Goal: Task Accomplishment & Management: Manage account settings

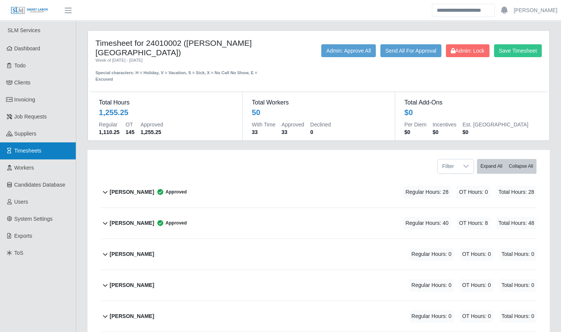
click at [45, 148] on link "Timesheets" at bounding box center [38, 150] width 76 height 17
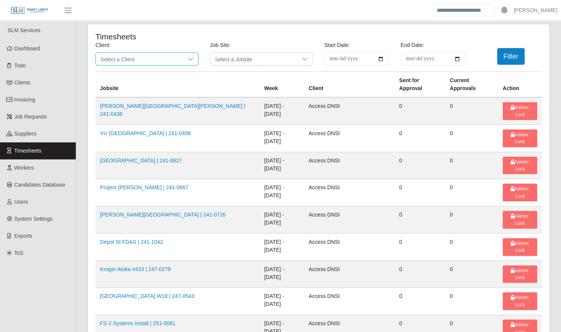
click at [161, 61] on span "Select a Client" at bounding box center [139, 59] width 87 height 12
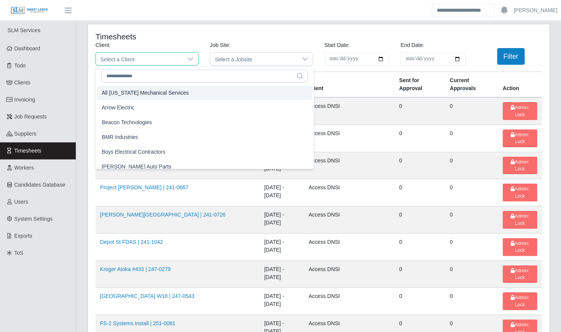
scroll to position [44, 0]
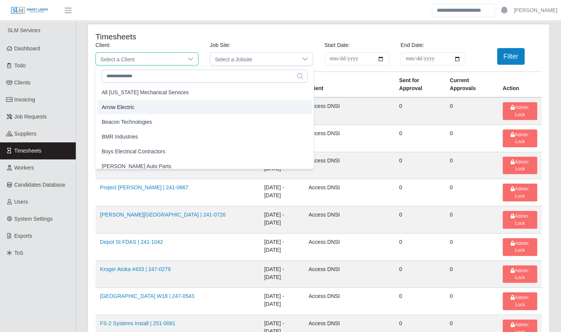
click at [140, 109] on li "Arrow Electric" at bounding box center [204, 107] width 215 height 14
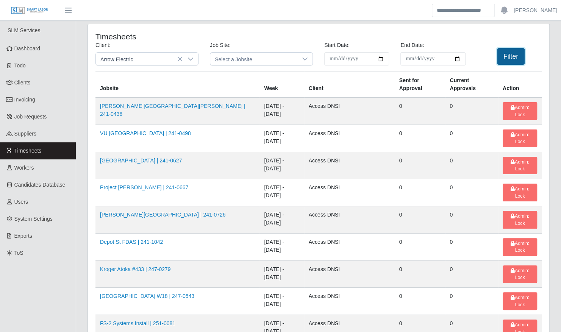
click at [510, 58] on button "Filter" at bounding box center [511, 56] width 28 height 17
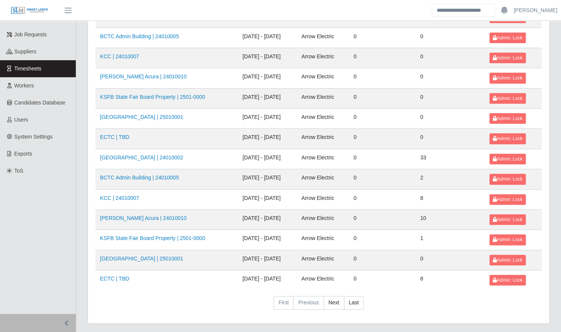
scroll to position [82, 0]
click at [147, 155] on link "Kenneland Chalet Building | 24010002" at bounding box center [141, 158] width 83 height 6
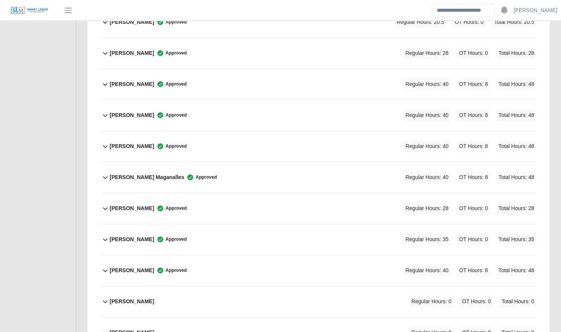
scroll to position [481, 0]
click at [225, 232] on div "[PERSON_NAME] Approved Regular Hours: 35 OT Hours: 0 Total Hours: 35" at bounding box center [323, 239] width 426 height 31
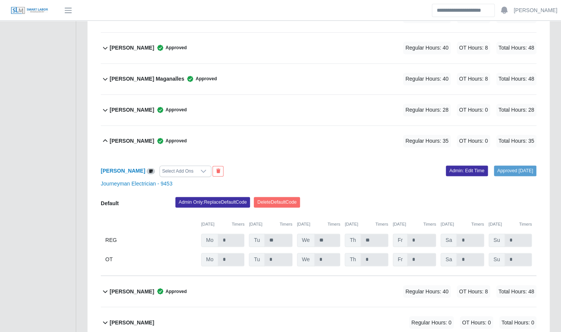
scroll to position [580, 0]
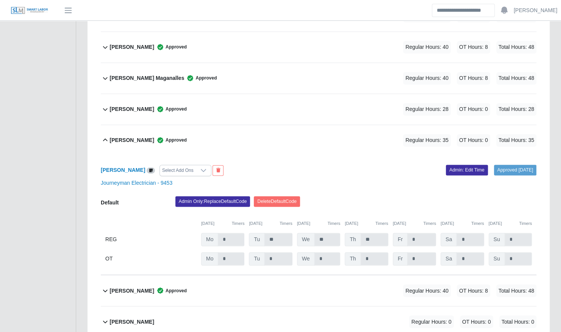
click at [218, 140] on div "Gerald Schwendeman Approved Regular Hours: 35 OT Hours: 0 Total Hours: 35" at bounding box center [323, 140] width 426 height 31
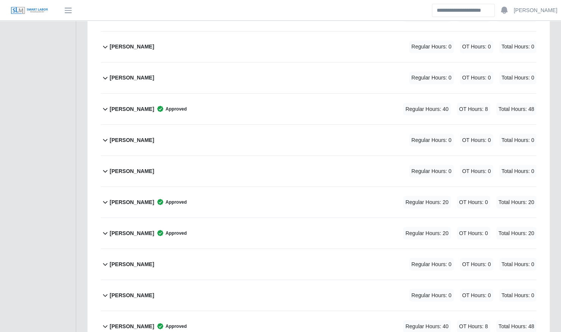
scroll to position [728, 0]
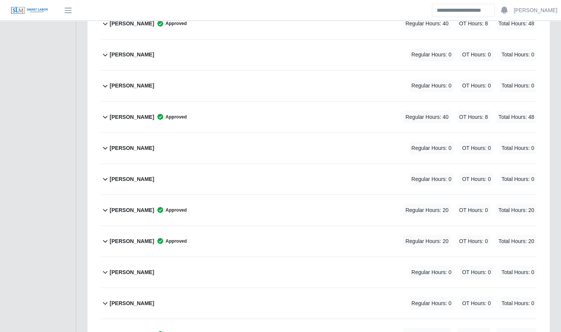
click at [217, 102] on div "Johandri Sanchez Approved Regular Hours: 40 OT Hours: 8 Total Hours: 48" at bounding box center [323, 117] width 426 height 31
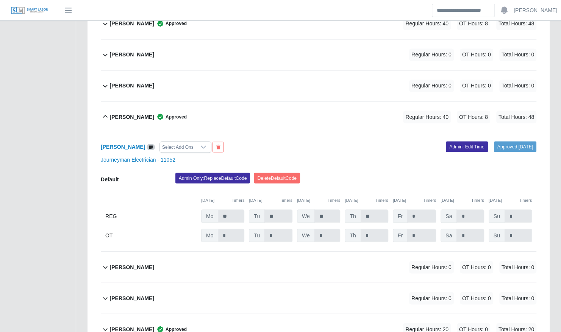
click at [314, 105] on div "Johandri Sanchez Approved Regular Hours: 40 OT Hours: 8 Total Hours: 48" at bounding box center [323, 117] width 426 height 31
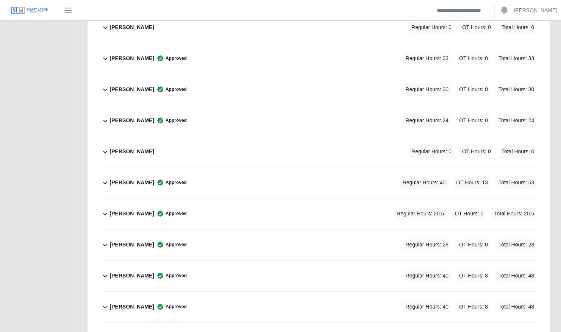
scroll to position [0, 0]
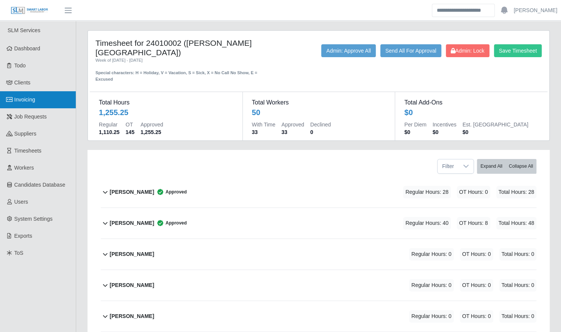
click at [41, 105] on link "Invoicing" at bounding box center [38, 99] width 76 height 17
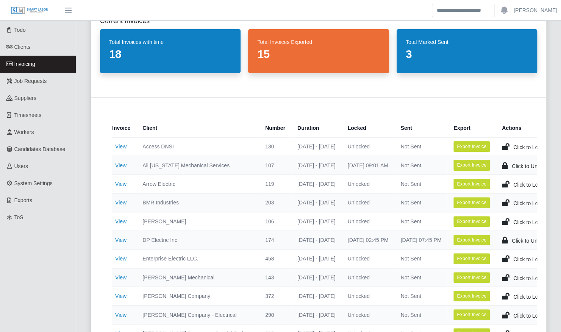
scroll to position [36, 0]
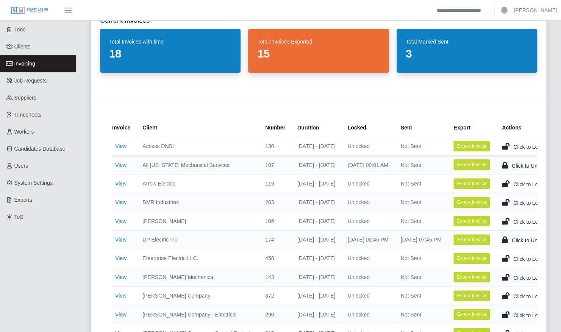
click at [124, 186] on link "View" at bounding box center [120, 184] width 11 height 6
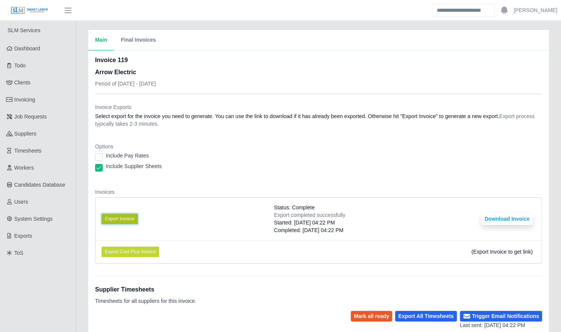
click at [124, 217] on button "Export Invoice" at bounding box center [120, 219] width 36 height 11
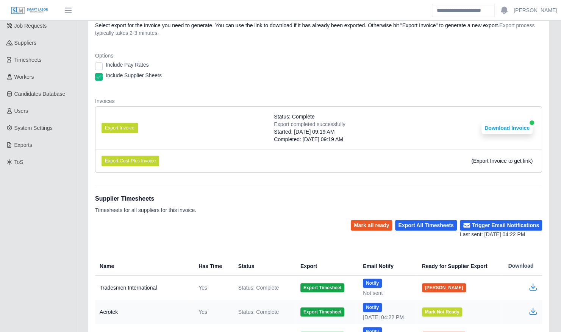
scroll to position [157, 0]
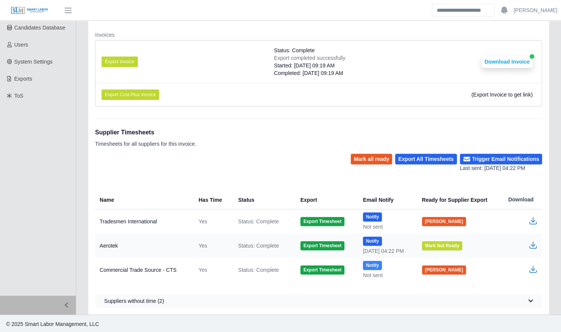
click at [370, 262] on button "Notify" at bounding box center [372, 265] width 19 height 9
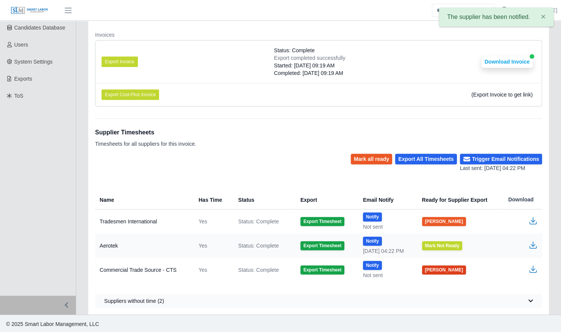
click at [437, 268] on button "[PERSON_NAME]" at bounding box center [444, 269] width 44 height 9
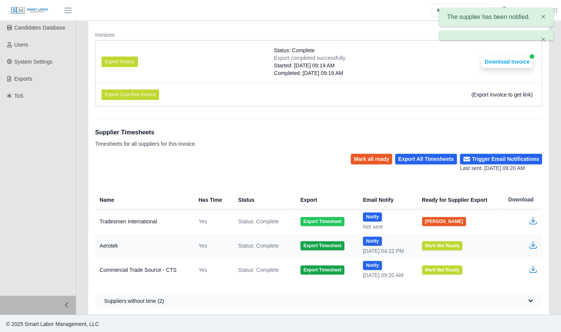
click at [325, 220] on button "Export Timesheet" at bounding box center [322, 221] width 44 height 9
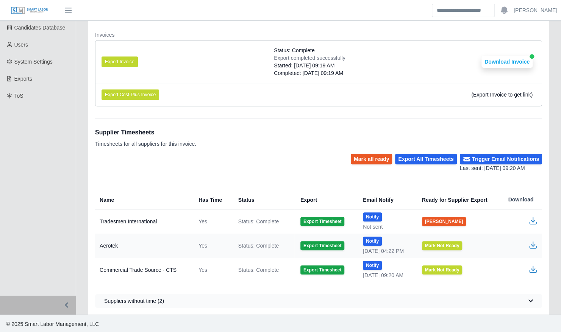
scroll to position [94, 0]
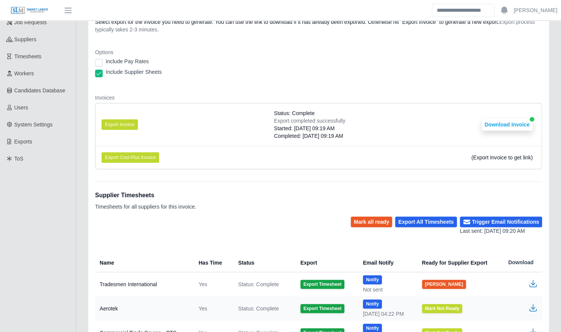
click at [533, 280] on icon "button" at bounding box center [532, 283] width 9 height 9
click at [42, 57] on link "Timesheets" at bounding box center [38, 56] width 76 height 17
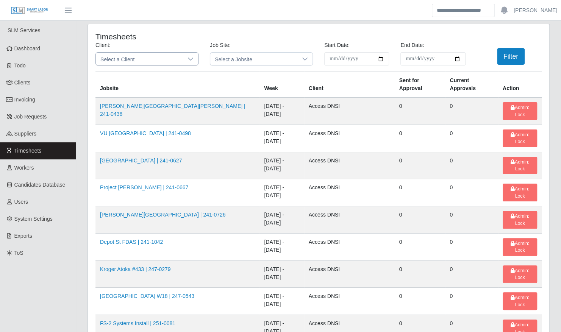
click at [133, 59] on span "Select a Client" at bounding box center [139, 59] width 87 height 12
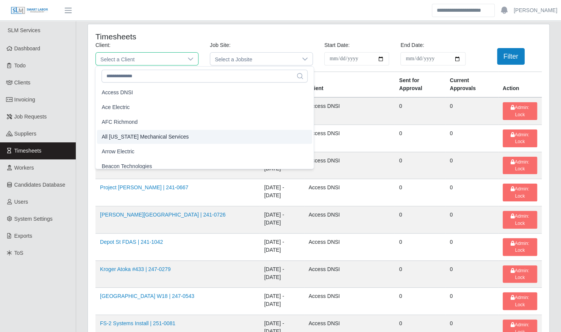
click at [137, 152] on li "Arrow Electric" at bounding box center [204, 152] width 215 height 14
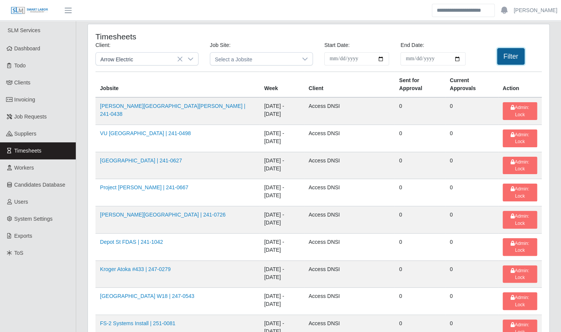
click at [508, 55] on button "Filter" at bounding box center [511, 56] width 28 height 17
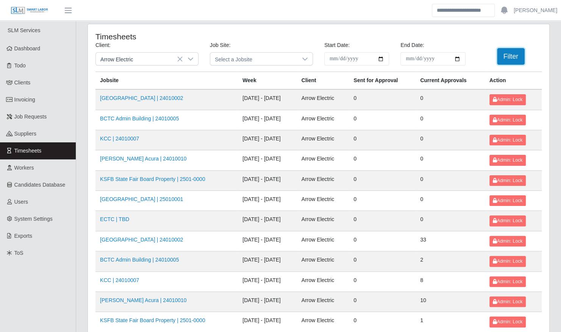
scroll to position [96, 0]
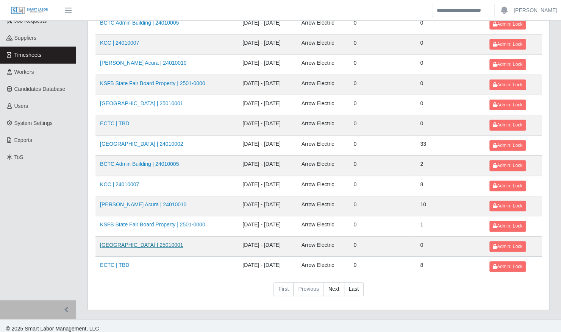
click at [154, 242] on link "Bluegrass Airport | 25010001" at bounding box center [141, 245] width 83 height 6
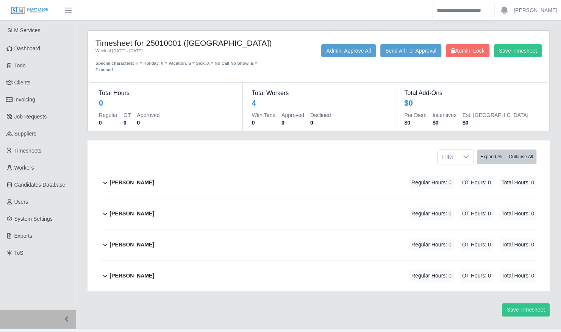
click at [180, 210] on div "[PERSON_NAME] Regular Hours: 0 OT Hours: 0 Total Hours: 0" at bounding box center [323, 213] width 426 height 31
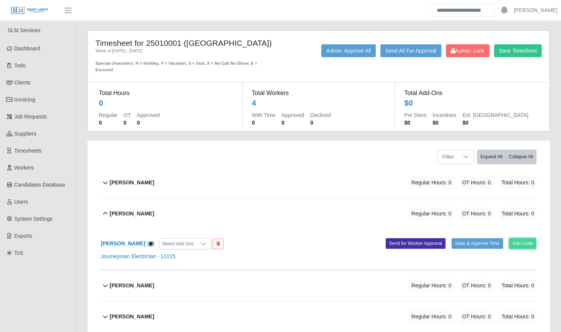
click at [530, 238] on button "Add Code" at bounding box center [523, 243] width 28 height 11
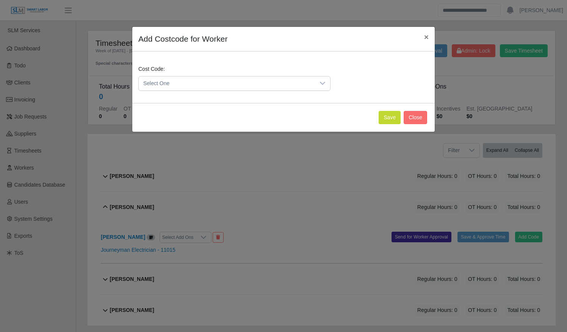
click at [227, 83] on span "Select One" at bounding box center [227, 84] width 176 height 14
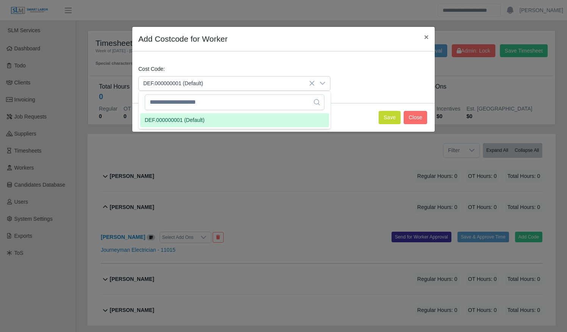
click at [220, 119] on li "DEF.000000001 (Default)" at bounding box center [234, 120] width 189 height 14
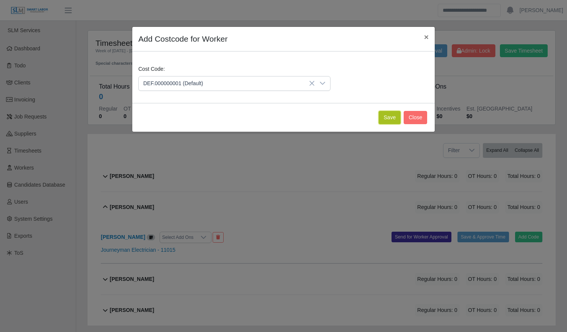
click at [396, 120] on button "Save" at bounding box center [389, 117] width 22 height 13
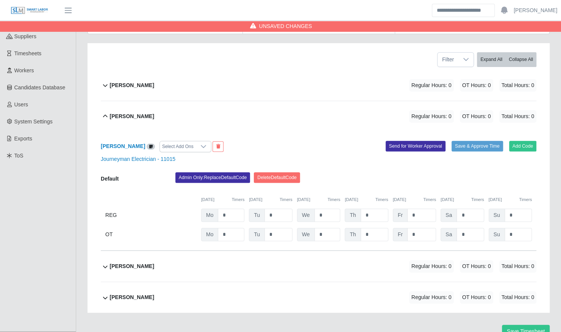
scroll to position [98, 0]
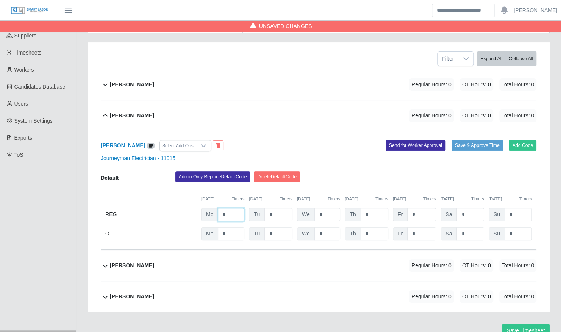
click at [234, 208] on input "*" at bounding box center [231, 214] width 27 height 13
type input "*"
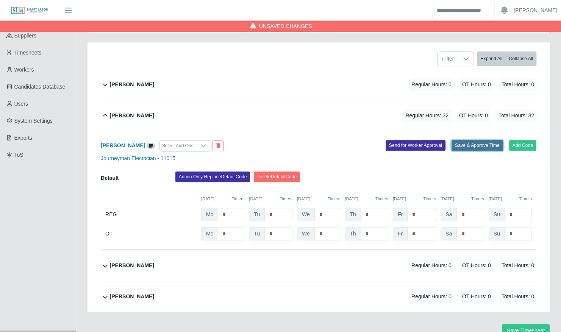
click at [484, 140] on button "Save & Approve Time" at bounding box center [477, 145] width 52 height 11
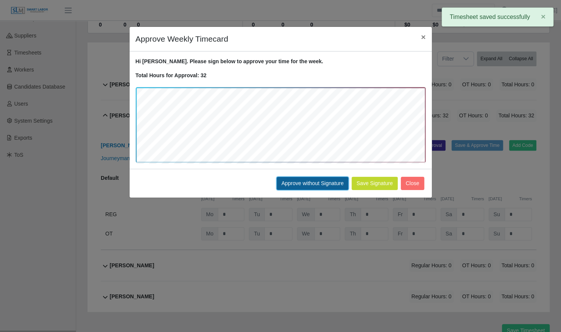
click at [304, 183] on button "Approve without Signature" at bounding box center [312, 183] width 72 height 13
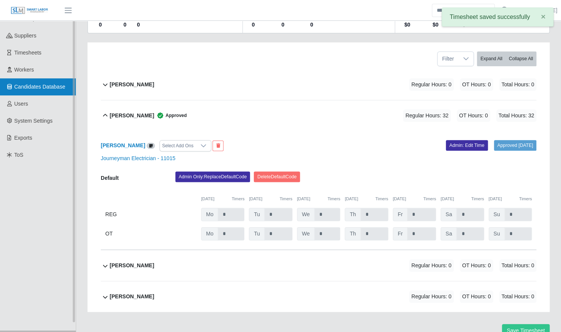
scroll to position [0, 0]
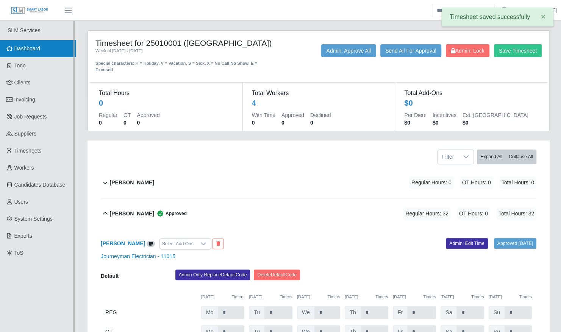
click at [34, 53] on link "Dashboard" at bounding box center [38, 48] width 76 height 17
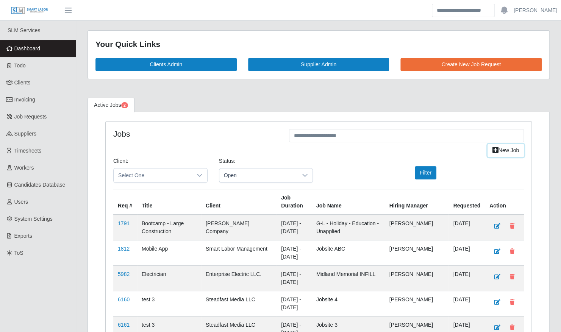
click at [499, 148] on link "New Job" at bounding box center [505, 150] width 36 height 13
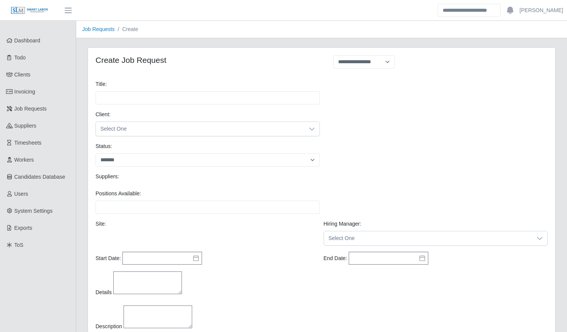
select select
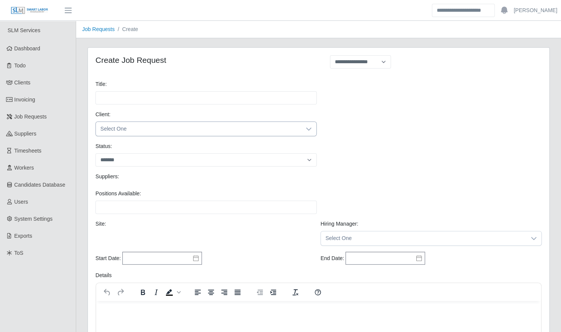
click at [177, 134] on span "Select One" at bounding box center [198, 129] width 205 height 14
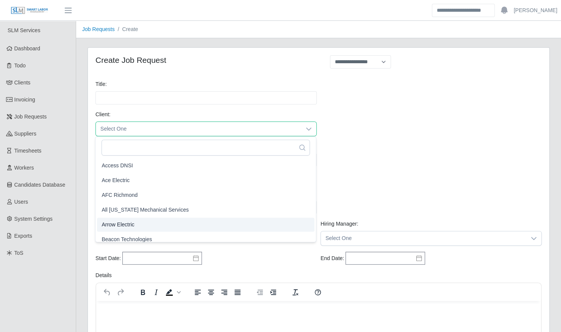
click at [152, 221] on li "Arrow Electric" at bounding box center [205, 225] width 217 height 14
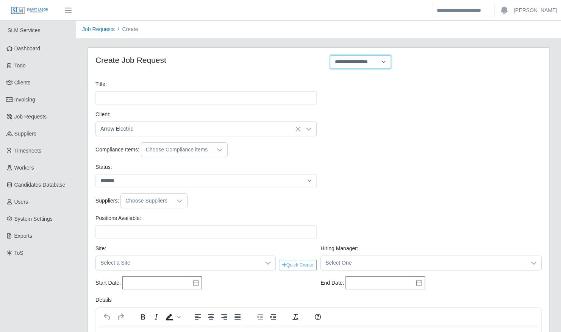
click at [379, 58] on select "**********" at bounding box center [360, 61] width 61 height 13
select select "**********"
click at [330, 55] on select "**********" at bounding box center [360, 61] width 61 height 13
type input "**********"
type input "*"
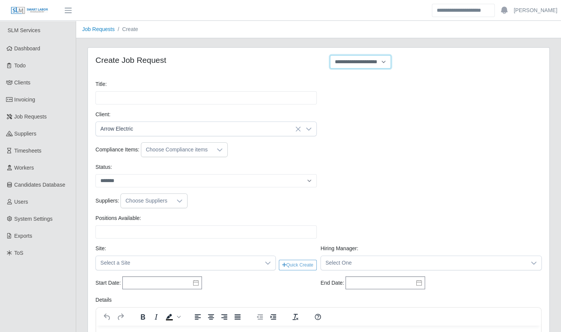
type input "*"
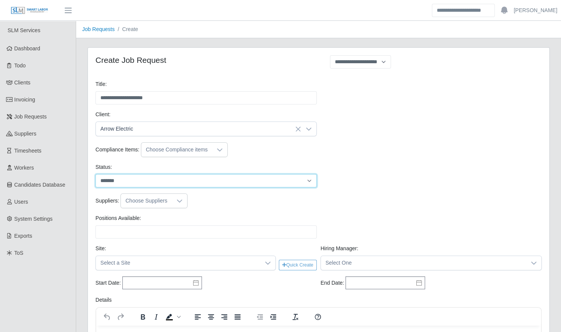
click at [201, 179] on select "******* ****" at bounding box center [205, 180] width 221 height 13
select select "****"
click at [95, 174] on select "******* ****" at bounding box center [205, 180] width 221 height 13
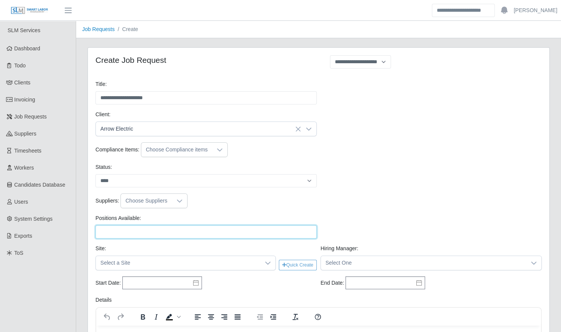
click at [175, 230] on input "Positions Available:" at bounding box center [205, 231] width 221 height 13
type input "*"
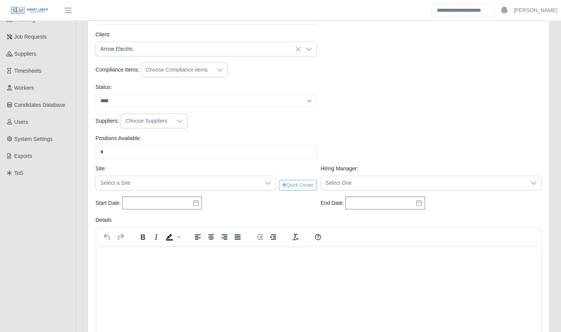
scroll to position [94, 0]
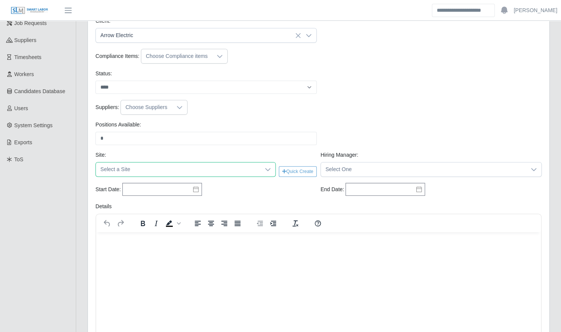
click at [256, 171] on span "Select a Site" at bounding box center [178, 169] width 164 height 14
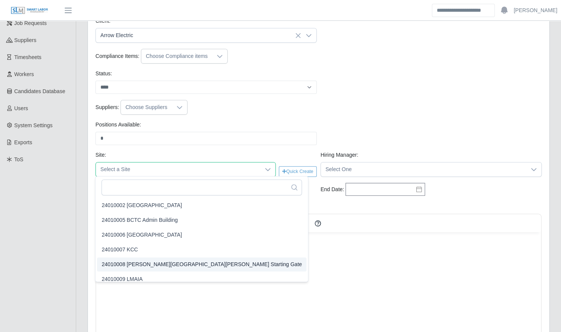
scroll to position [5, 0]
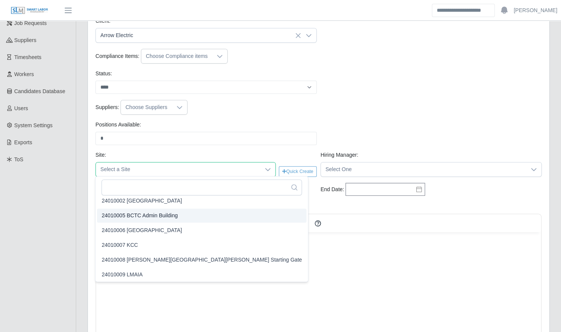
click at [176, 214] on li "24010005 BCTC Admin Building" at bounding box center [201, 216] width 209 height 14
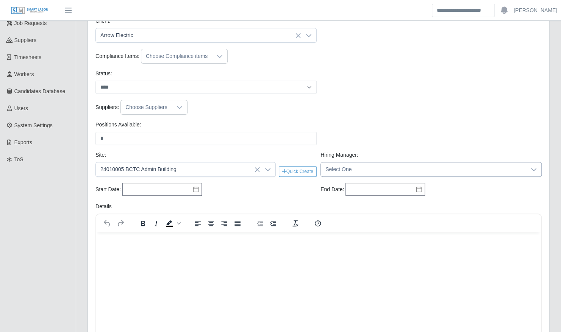
click at [339, 166] on span "Select One" at bounding box center [423, 169] width 205 height 14
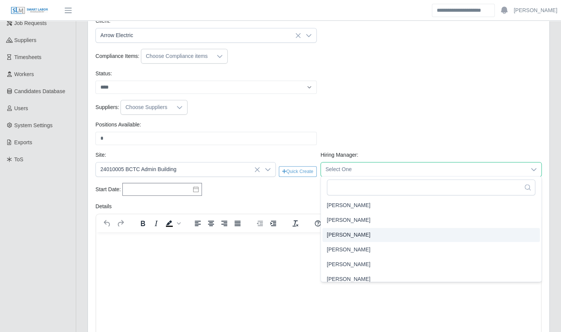
scroll to position [69, 0]
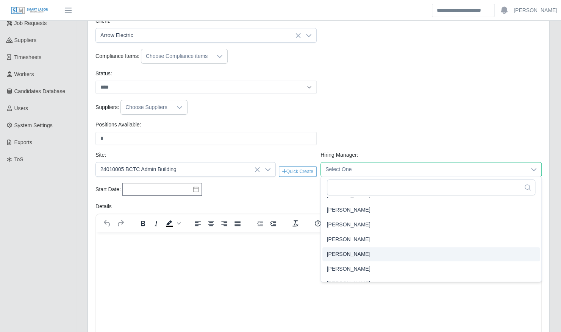
click at [356, 254] on span "Dwayne Cornett" at bounding box center [349, 254] width 44 height 8
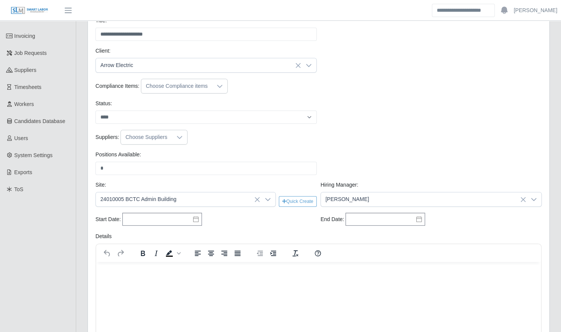
scroll to position [0, 0]
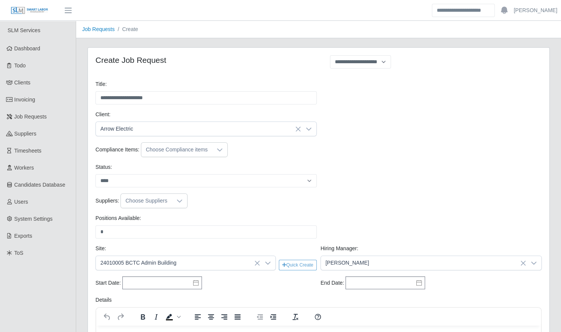
click at [194, 280] on icon at bounding box center [196, 283] width 6 height 6
click at [142, 219] on div "8" at bounding box center [144, 218] width 12 height 7
type input "**********"
click at [417, 283] on icon at bounding box center [419, 283] width 6 height 6
click at [405, 178] on icon "button" at bounding box center [405, 181] width 4 height 6
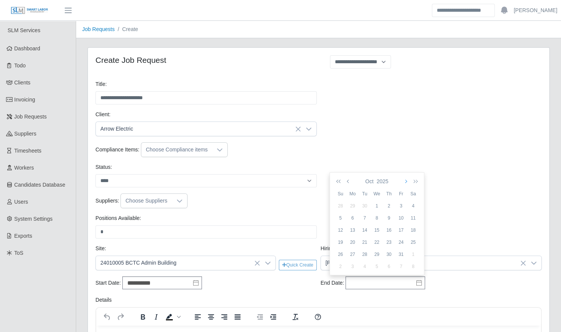
click at [405, 178] on icon "button" at bounding box center [405, 181] width 4 height 6
click at [374, 255] on div "31" at bounding box center [377, 254] width 12 height 7
type input "**********"
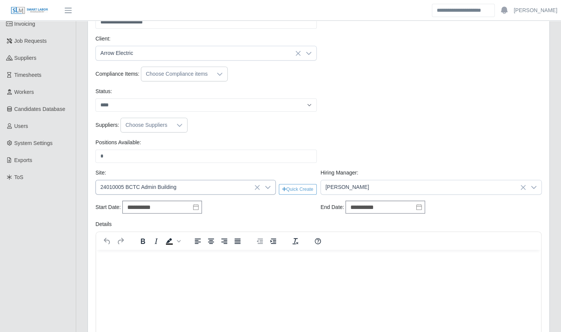
click at [268, 186] on icon at bounding box center [267, 187] width 5 height 3
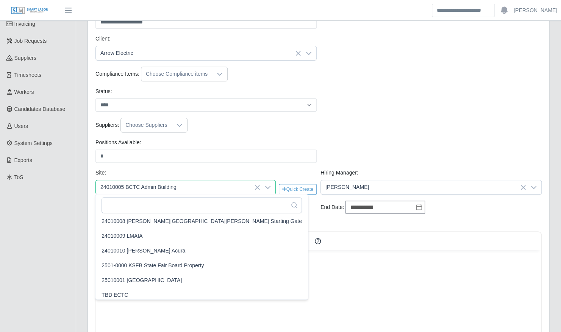
scroll to position [65, 0]
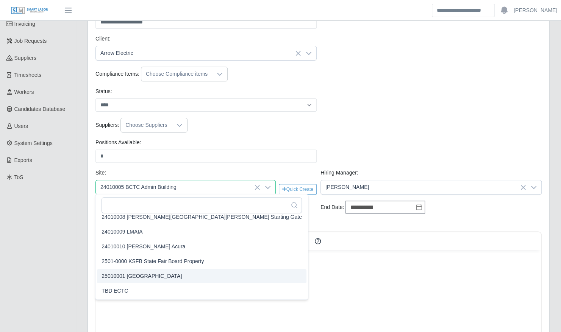
click at [181, 273] on li "25010001 Bluegrass Airport" at bounding box center [201, 276] width 209 height 14
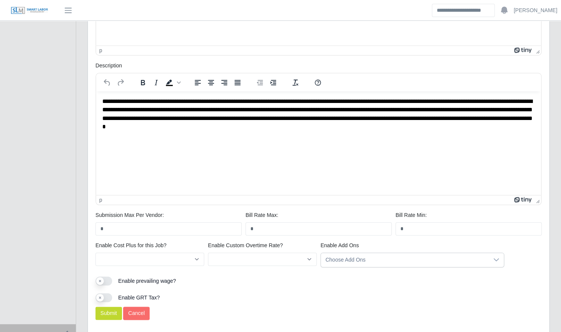
scroll to position [387, 0]
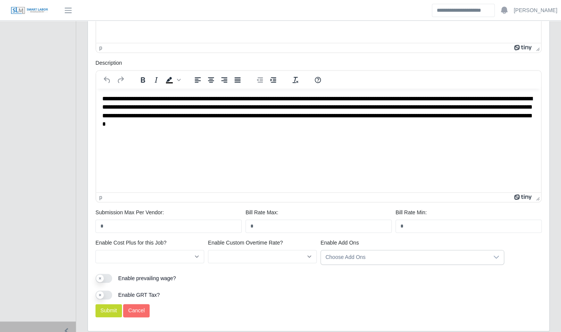
click at [111, 301] on div "Use setting Enable GRT Tax?" at bounding box center [319, 295] width 450 height 17
click at [111, 307] on button "Submit" at bounding box center [108, 310] width 27 height 13
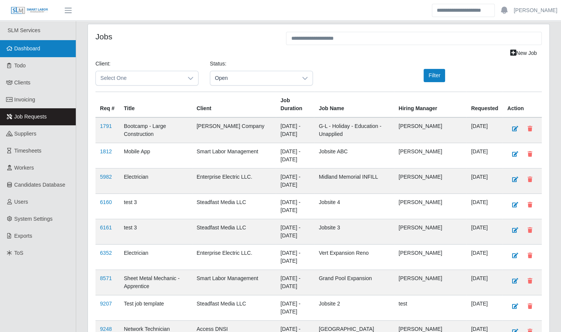
click at [48, 51] on link "Dashboard" at bounding box center [38, 48] width 76 height 17
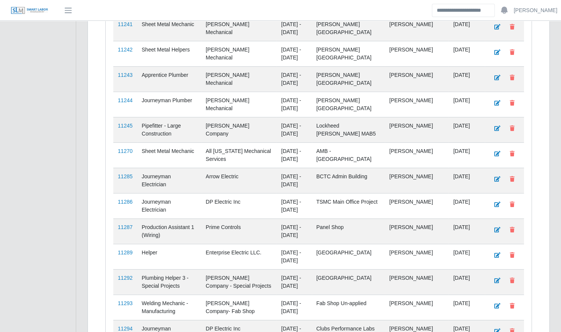
scroll to position [1918, 0]
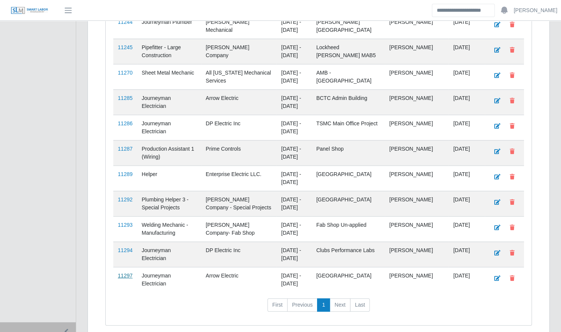
click at [129, 273] on link "11297" at bounding box center [125, 276] width 15 height 6
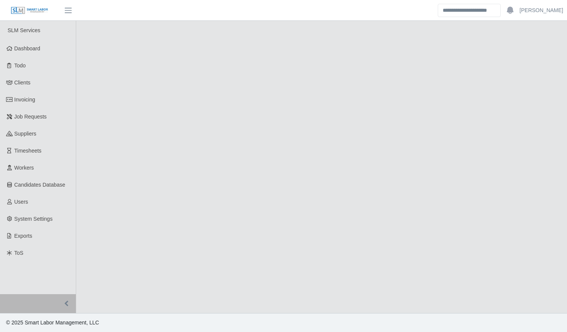
select select "****"
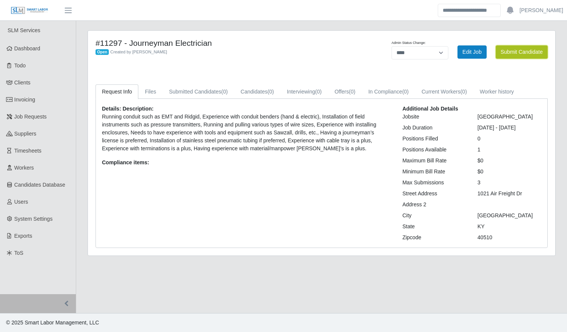
click at [509, 47] on button "Submit Candidate" at bounding box center [521, 51] width 52 height 13
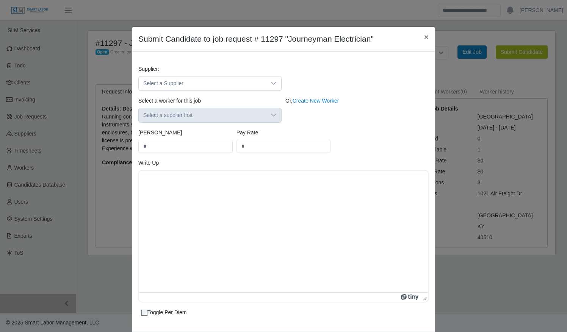
click at [509, 47] on div "Submit Candidate to job request # 11297 "Journeyman Electrician" × Supplier: Se…" at bounding box center [283, 166] width 567 height 332
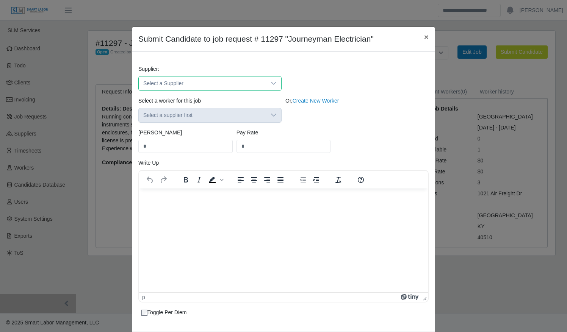
click at [252, 81] on span "Select a Supplier" at bounding box center [202, 84] width 127 height 14
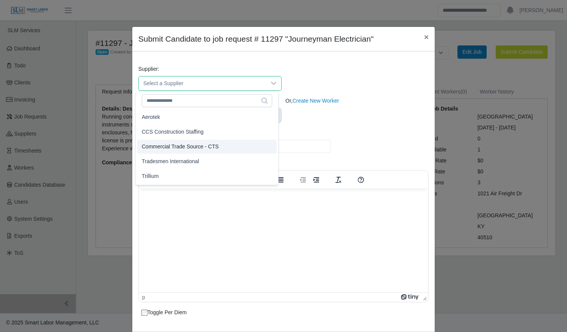
click at [212, 143] on span "Commercial Trade Source - CTS" at bounding box center [180, 147] width 77 height 8
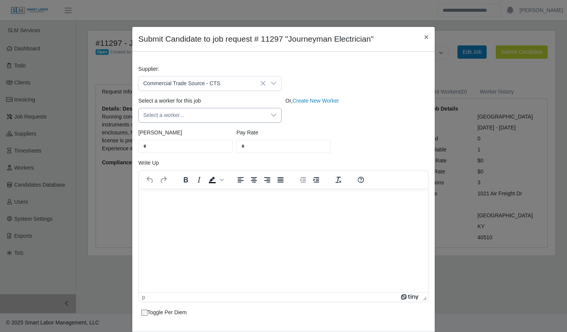
click at [203, 117] on span "Select a worker..." at bounding box center [202, 115] width 127 height 14
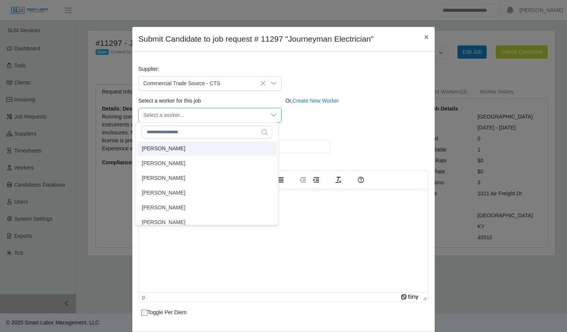
type input "****"
type input "**"
click at [200, 150] on li "[PERSON_NAME]" at bounding box center [206, 149] width 139 height 14
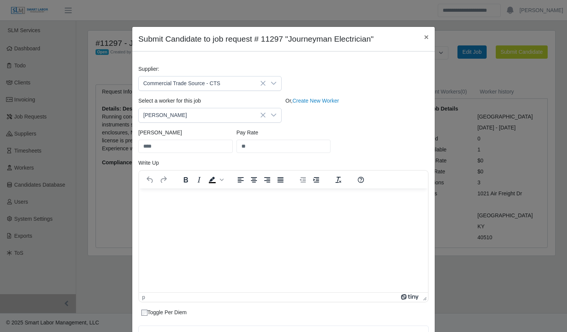
scroll to position [116, 0]
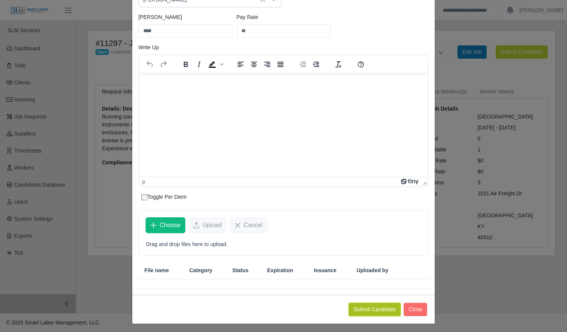
click at [369, 305] on button "Submit Candidate" at bounding box center [374, 309] width 52 height 13
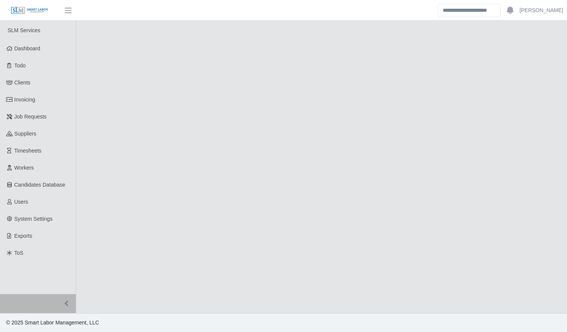
select select "****"
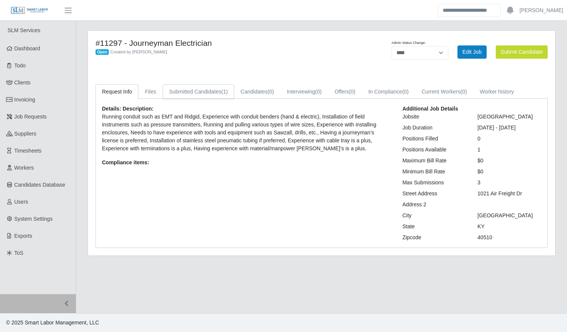
click at [223, 97] on link "Submitted Candidates (1)" at bounding box center [198, 91] width 72 height 15
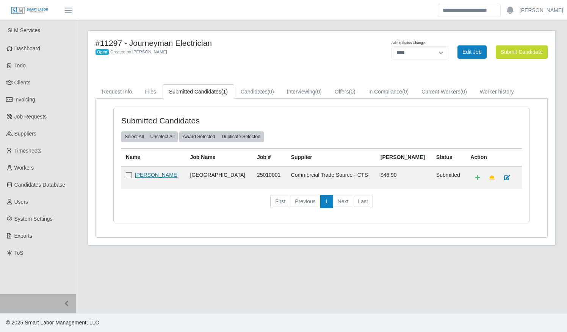
click at [164, 176] on link "[PERSON_NAME]" at bounding box center [157, 175] width 44 height 6
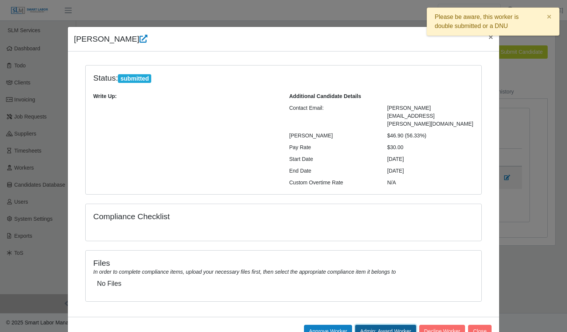
click at [385, 325] on button "Admin: Award Worker" at bounding box center [385, 331] width 61 height 13
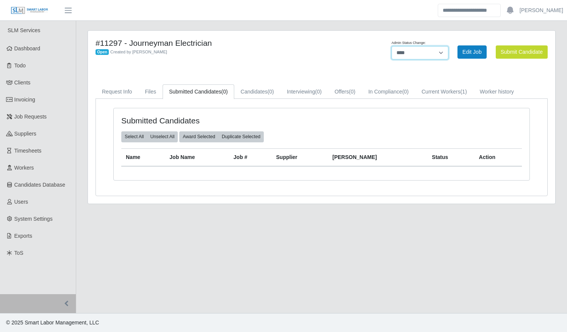
click at [437, 53] on select "******* **** ******" at bounding box center [419, 52] width 57 height 13
select select "******"
click at [448, 46] on select "******* **** ******" at bounding box center [419, 52] width 57 height 13
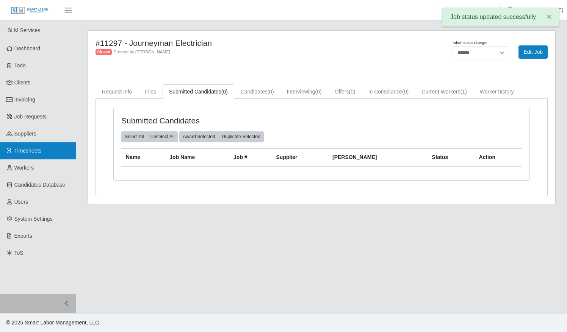
click at [22, 144] on link "Timesheets" at bounding box center [38, 150] width 76 height 17
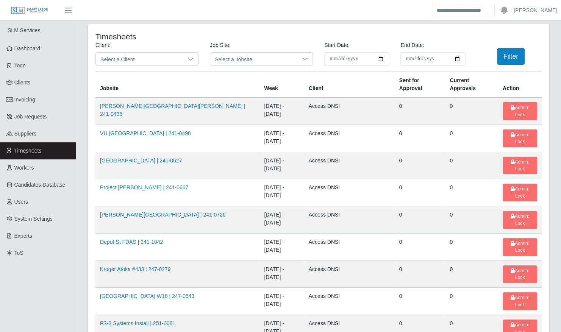
click at [144, 62] on span "Select a Client" at bounding box center [139, 59] width 87 height 12
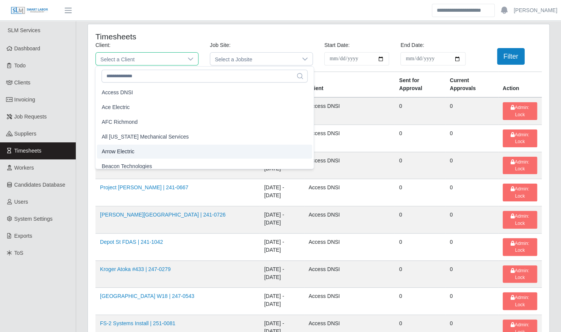
click at [145, 153] on li "Arrow Electric" at bounding box center [204, 152] width 215 height 14
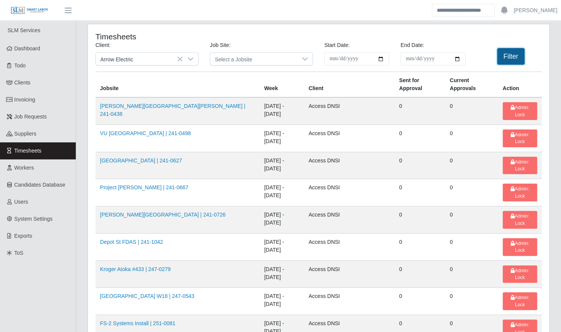
click at [515, 54] on button "Filter" at bounding box center [511, 56] width 28 height 17
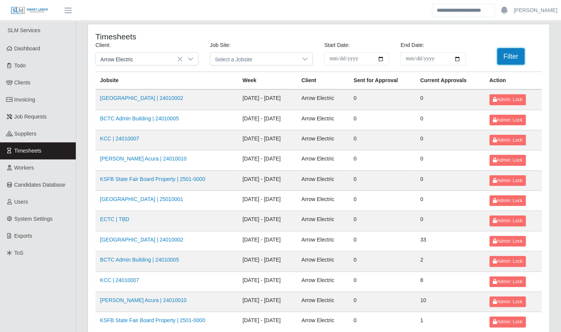
scroll to position [96, 0]
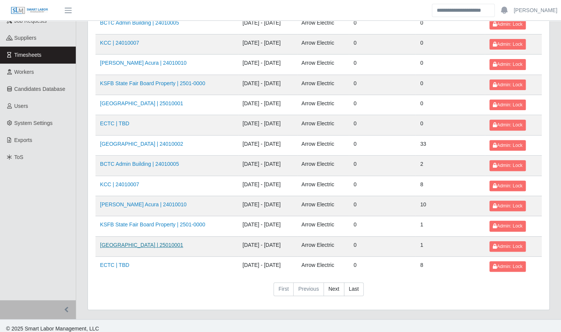
click at [128, 242] on link "Bluegrass Airport | 25010001" at bounding box center [141, 245] width 83 height 6
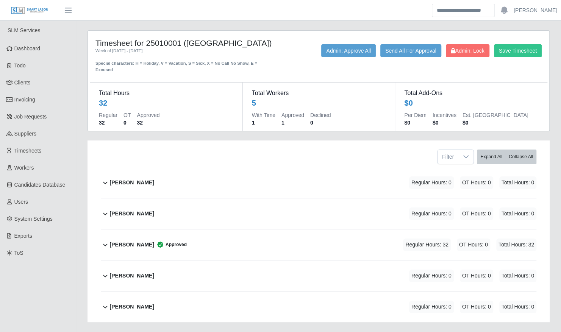
click at [159, 207] on div "[PERSON_NAME] Regular Hours: 0 OT Hours: 0 Total Hours: 0" at bounding box center [323, 213] width 426 height 31
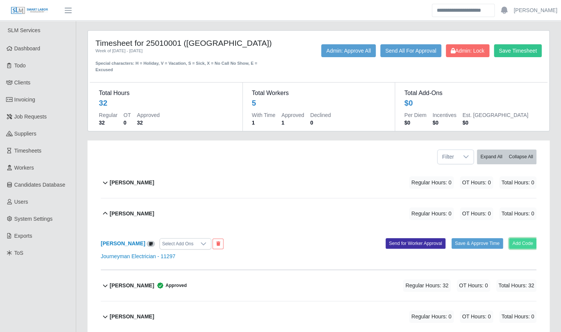
click at [522, 238] on button "Add Code" at bounding box center [523, 243] width 28 height 11
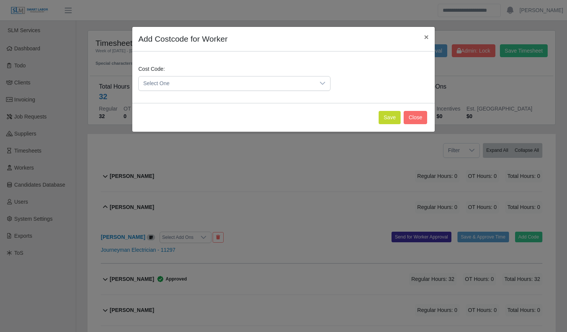
click at [234, 80] on span "Select One" at bounding box center [227, 84] width 176 height 14
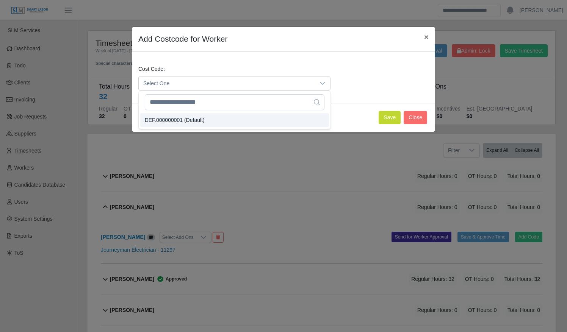
click at [230, 120] on li "DEF.000000001 (Default)" at bounding box center [234, 120] width 189 height 14
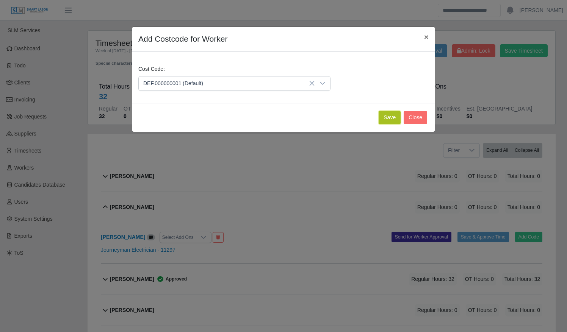
click at [392, 115] on button "Save" at bounding box center [389, 117] width 22 height 13
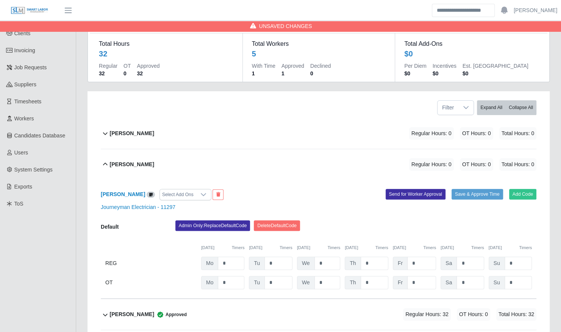
scroll to position [69, 0]
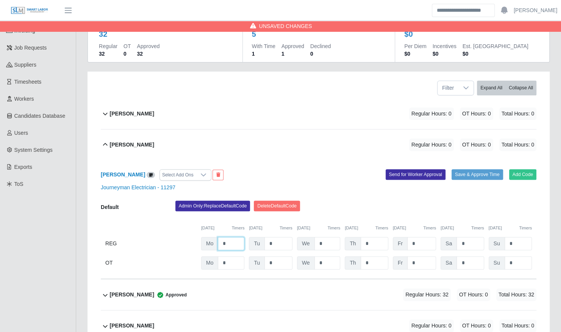
click at [234, 239] on input "*" at bounding box center [231, 243] width 27 height 13
type input "*"
click at [344, 201] on div "Admin Only: Replace Default Code Delete Default Code" at bounding box center [356, 208] width 372 height 15
click at [470, 169] on button "Save & Approve Time" at bounding box center [477, 174] width 52 height 11
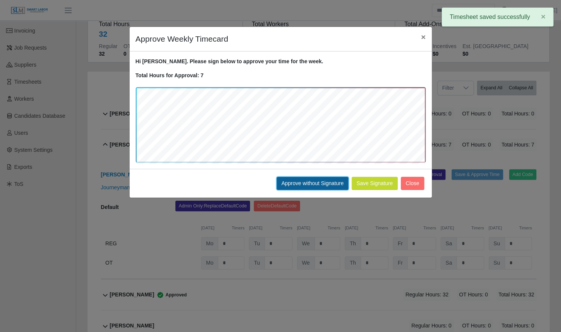
click at [304, 188] on button "Approve without Signature" at bounding box center [312, 183] width 72 height 13
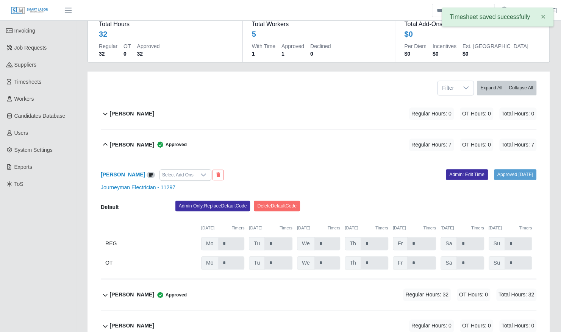
click at [146, 142] on div "Bobby Ferguson Approved" at bounding box center [148, 145] width 77 height 12
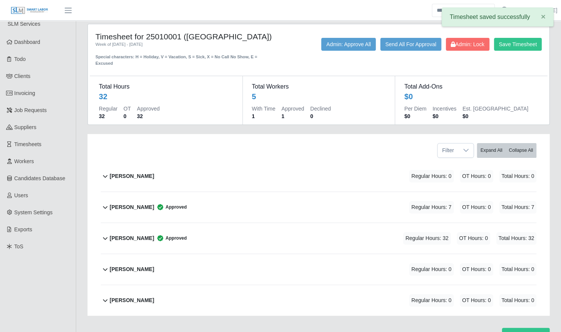
scroll to position [0, 0]
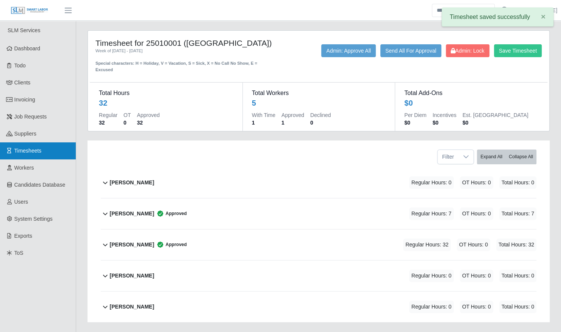
click at [58, 147] on link "Timesheets" at bounding box center [38, 150] width 76 height 17
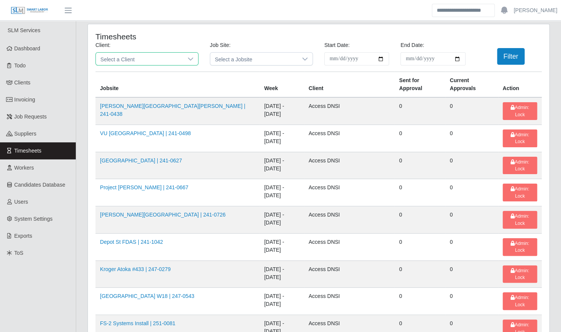
click at [152, 57] on span "Select a Client" at bounding box center [139, 59] width 87 height 12
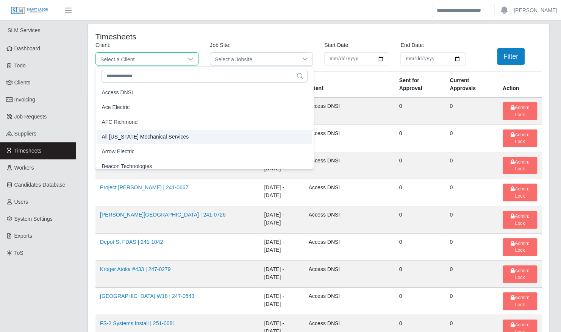
click at [137, 146] on li "Arrow Electric" at bounding box center [204, 152] width 215 height 14
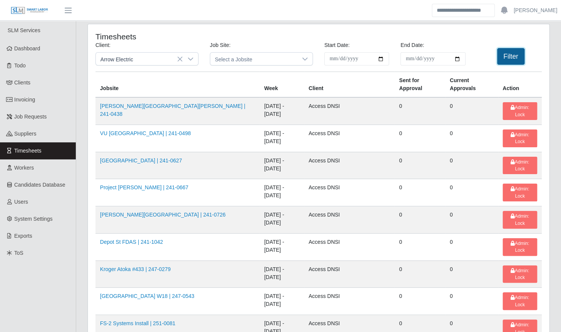
click at [508, 58] on button "Filter" at bounding box center [511, 56] width 28 height 17
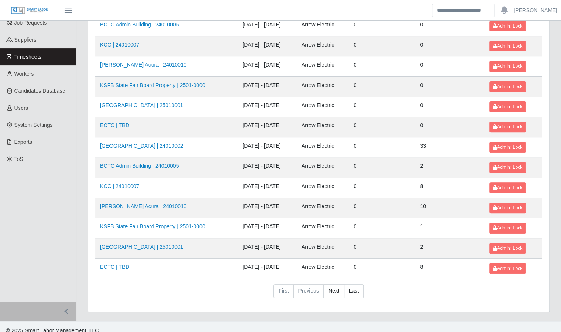
scroll to position [96, 0]
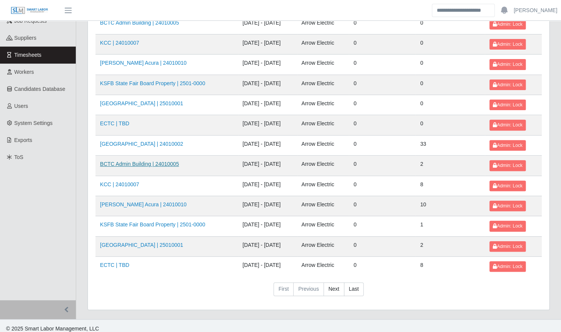
click at [130, 164] on link "BCTC Admin Building | 24010005" at bounding box center [139, 164] width 79 height 6
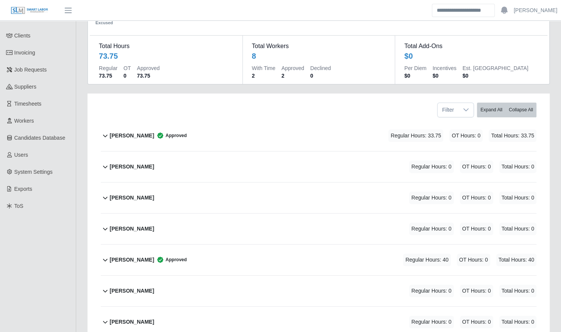
scroll to position [47, 0]
click at [168, 131] on span "Approved" at bounding box center [170, 135] width 33 height 8
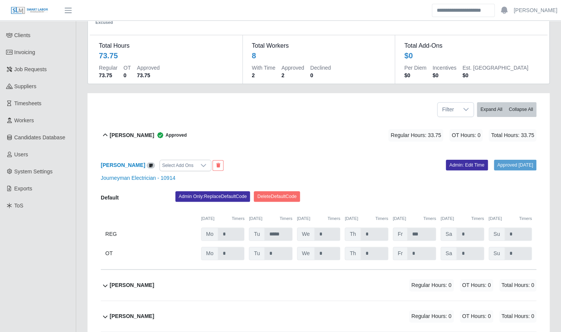
click at [168, 131] on span "Approved" at bounding box center [170, 135] width 33 height 8
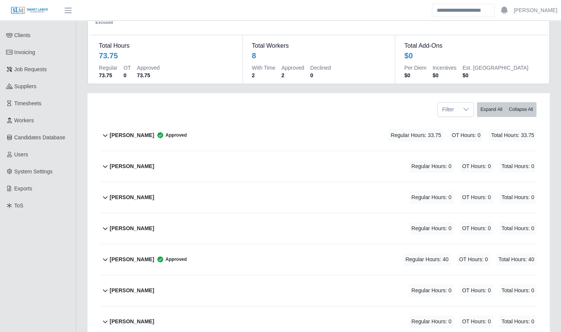
scroll to position [0, 0]
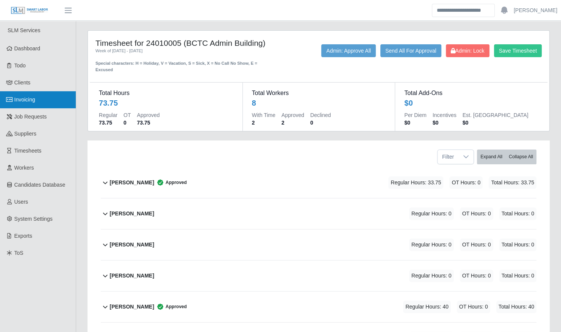
click at [54, 95] on link "Invoicing" at bounding box center [38, 99] width 76 height 17
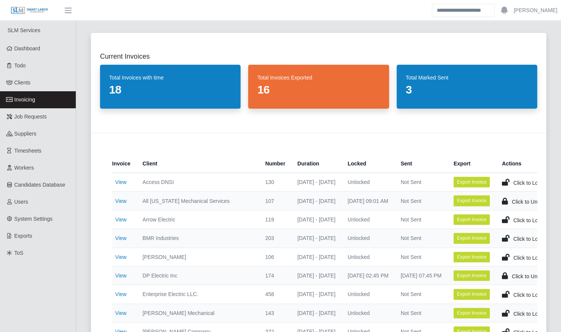
scroll to position [31, 0]
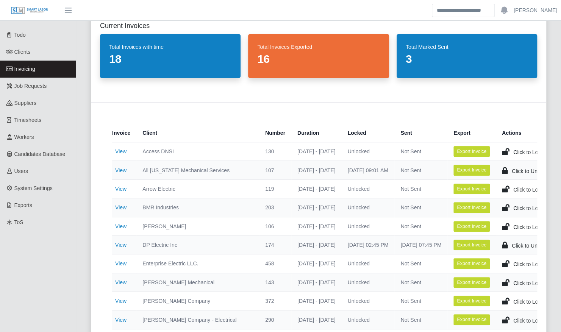
click at [123, 173] on td "View" at bounding box center [124, 170] width 24 height 19
click at [122, 187] on link "View" at bounding box center [120, 189] width 11 height 6
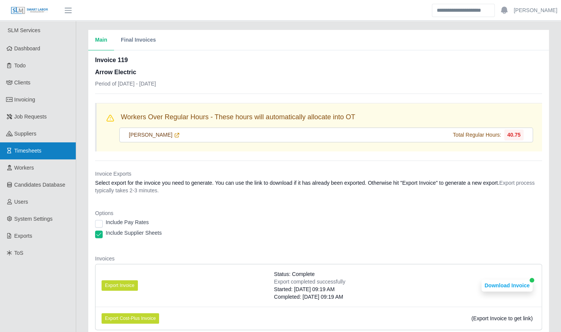
click at [52, 153] on link "Timesheets" at bounding box center [38, 150] width 76 height 17
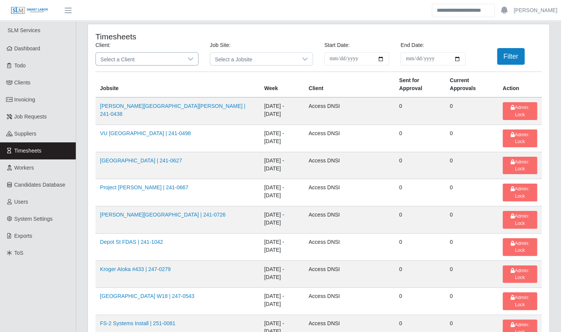
click at [183, 61] on div at bounding box center [190, 59] width 15 height 12
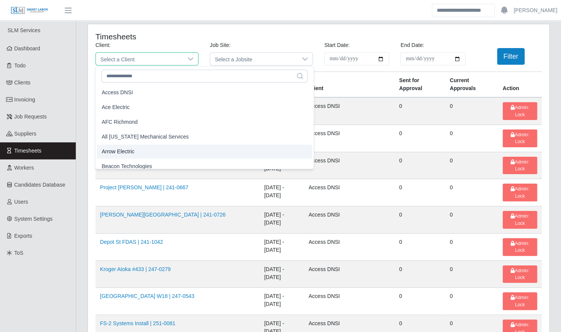
click at [156, 147] on li "Arrow Electric" at bounding box center [204, 152] width 215 height 14
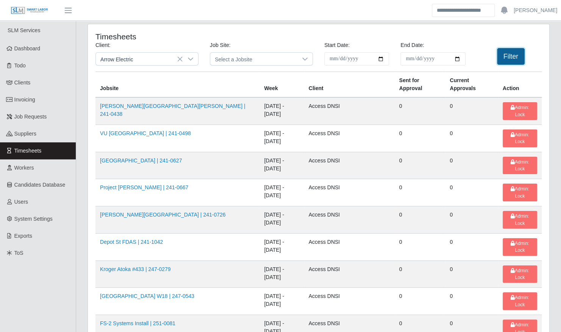
click at [517, 56] on button "Filter" at bounding box center [511, 56] width 28 height 17
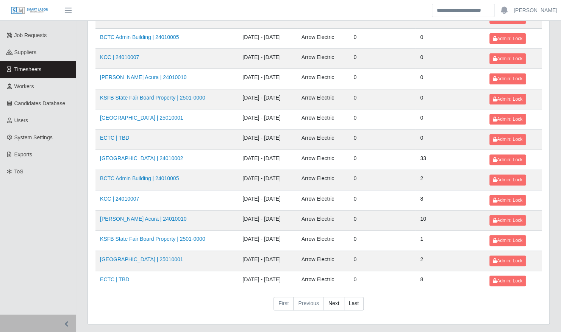
scroll to position [85, 0]
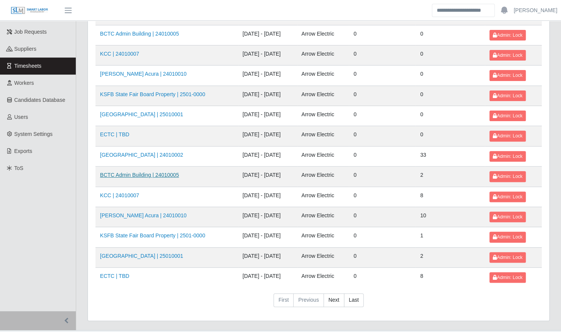
click at [159, 172] on link "BCTC Admin Building | 24010005" at bounding box center [139, 175] width 79 height 6
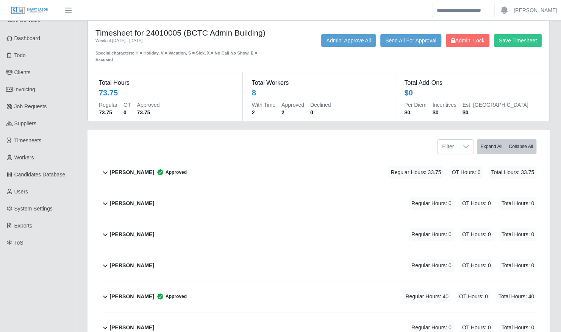
scroll to position [11, 0]
click at [220, 166] on div "[PERSON_NAME] Approved Regular Hours: 33.75 OT Hours: 0 Total Hours: 33.75" at bounding box center [323, 172] width 426 height 31
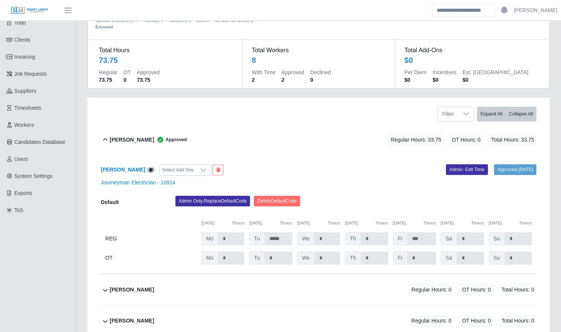
scroll to position [45, 0]
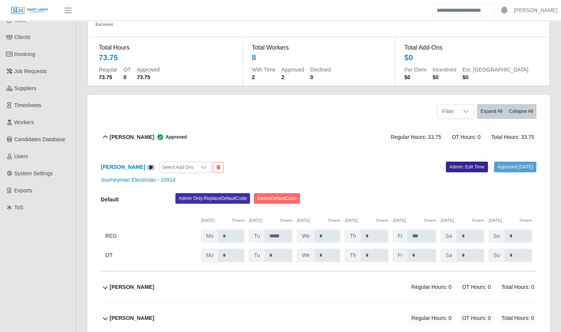
click at [455, 162] on link "Admin: Edit Time" at bounding box center [467, 167] width 42 height 11
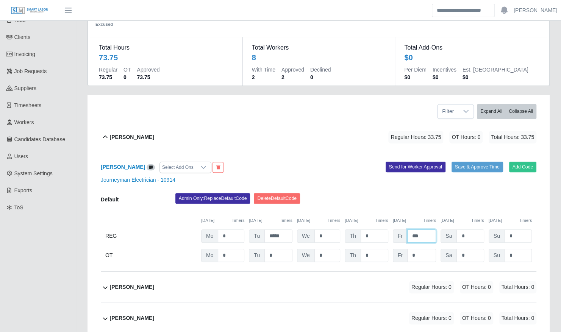
click at [426, 230] on input "***" at bounding box center [421, 236] width 29 height 13
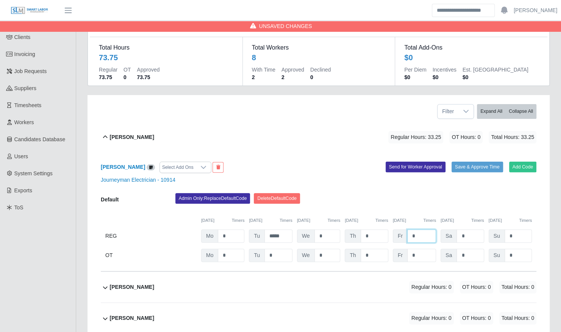
type input "*"
click at [419, 249] on input "*" at bounding box center [421, 255] width 29 height 13
type input "**"
type input "*"
type input "****"
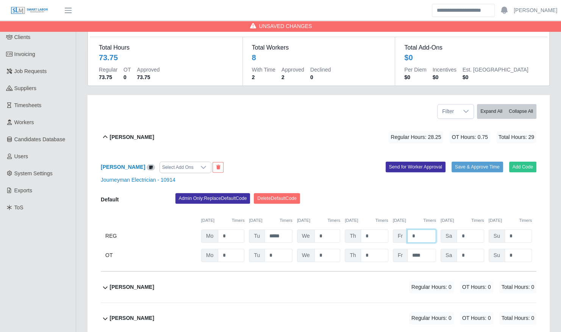
click at [421, 230] on input "*" at bounding box center [421, 236] width 29 height 13
type input "****"
click at [486, 162] on button "Save & Approve Time" at bounding box center [477, 167] width 52 height 11
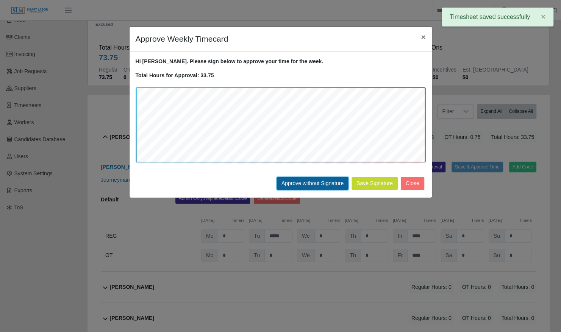
click at [325, 186] on button "Approve without Signature" at bounding box center [312, 183] width 72 height 13
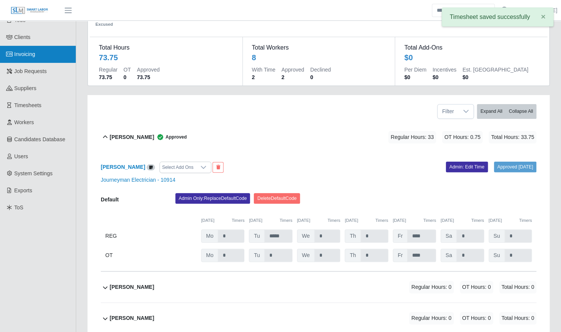
click at [47, 58] on link "Invoicing" at bounding box center [38, 54] width 76 height 17
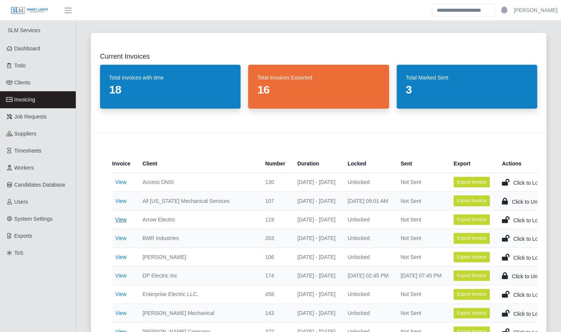
click at [120, 220] on link "View" at bounding box center [120, 220] width 11 height 6
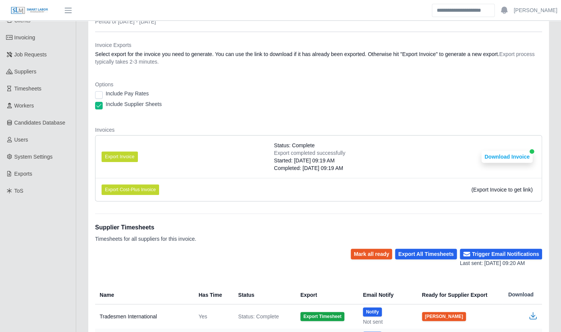
scroll to position [157, 0]
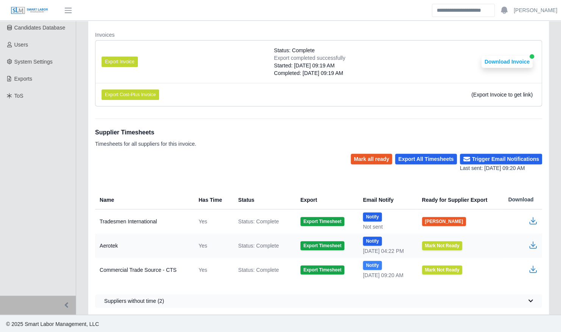
click at [363, 264] on button "Notify" at bounding box center [372, 265] width 19 height 9
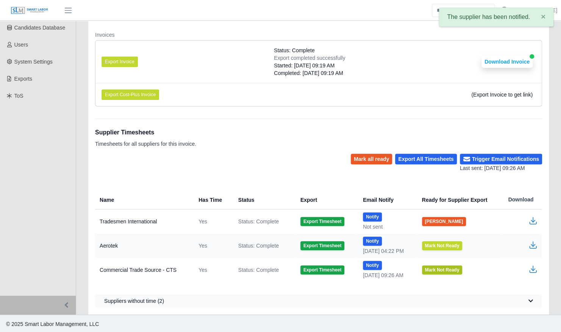
click at [433, 269] on button "Mark Not Ready" at bounding box center [442, 269] width 41 height 9
click at [433, 267] on button "[PERSON_NAME]" at bounding box center [444, 269] width 44 height 9
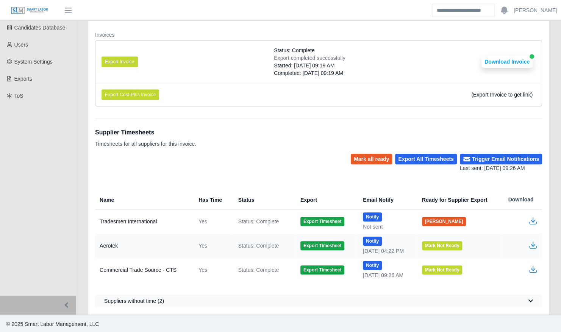
click at [532, 220] on icon "button" at bounding box center [533, 219] width 5 height 5
